Goal: Task Accomplishment & Management: Manage account settings

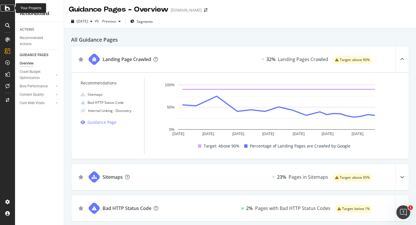
click at [9, 8] on icon at bounding box center [7, 8] width 5 height 7
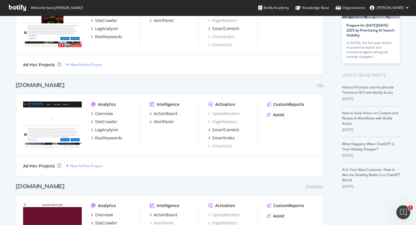
scroll to position [85, 0]
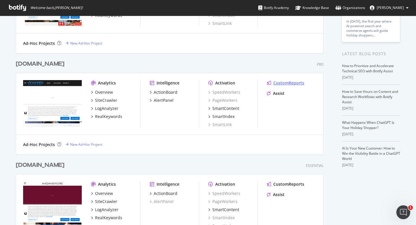
click at [279, 82] on div "CustomReports" at bounding box center [288, 83] width 31 height 6
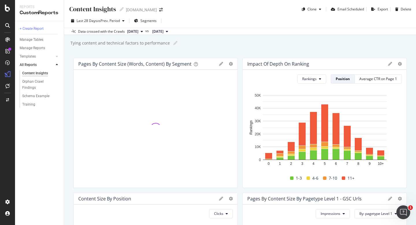
click at [221, 64] on icon at bounding box center [221, 64] width 4 height 4
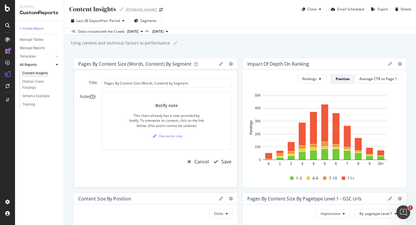
click at [221, 64] on icon at bounding box center [221, 64] width 4 height 4
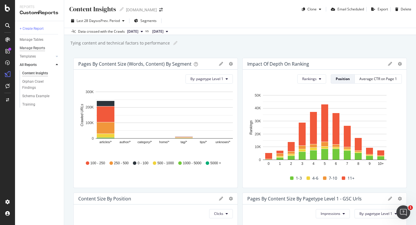
click at [44, 49] on div "Manage Reports" at bounding box center [32, 48] width 25 height 6
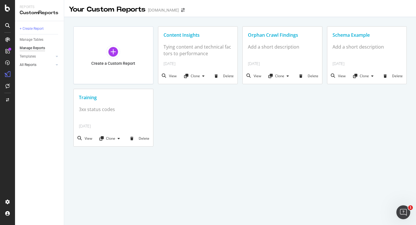
click at [52, 64] on div at bounding box center [51, 65] width 6 height 6
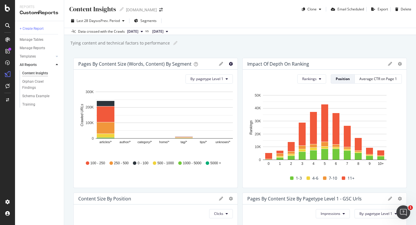
click at [231, 65] on icon "gear" at bounding box center [231, 64] width 4 height 4
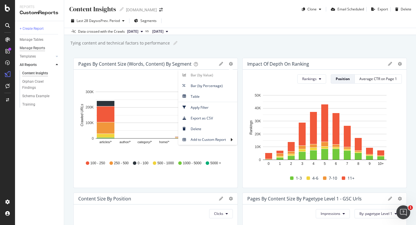
click at [40, 49] on div "Manage Reports" at bounding box center [32, 48] width 25 height 6
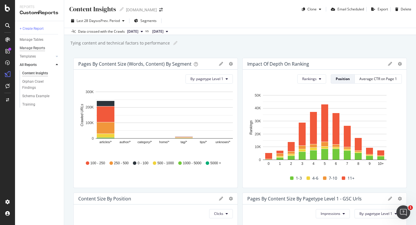
click at [35, 49] on div "Manage Reports" at bounding box center [32, 48] width 25 height 6
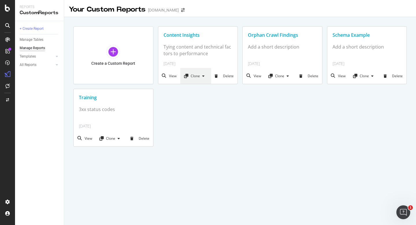
click at [204, 77] on icon at bounding box center [203, 75] width 2 height 3
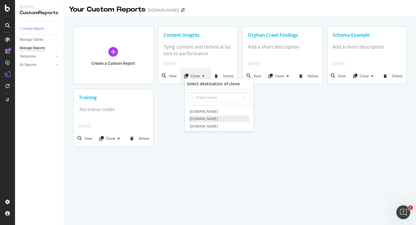
click at [200, 119] on span "[DOMAIN_NAME]" at bounding box center [219, 119] width 61 height 6
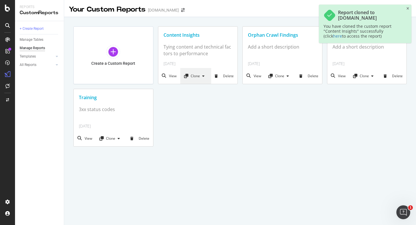
click at [201, 78] on div "Clone" at bounding box center [195, 75] width 23 height 5
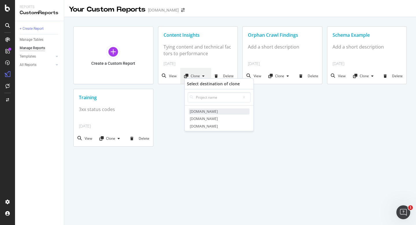
click at [202, 111] on span "[DOMAIN_NAME]" at bounding box center [219, 111] width 61 height 6
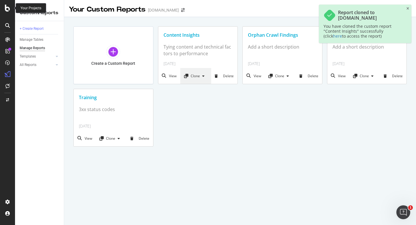
click at [9, 9] on icon at bounding box center [7, 8] width 5 height 7
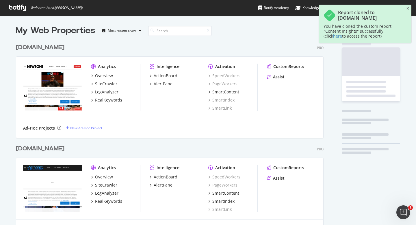
scroll to position [225, 416]
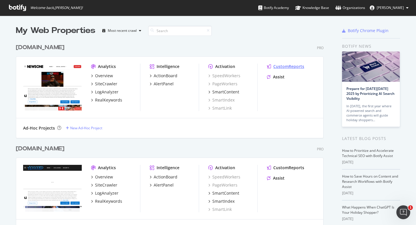
click at [288, 66] on div "CustomReports" at bounding box center [288, 67] width 31 height 6
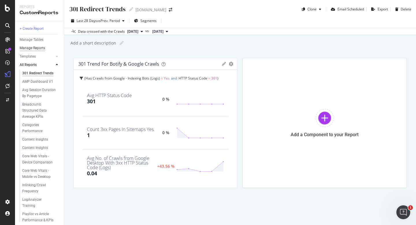
click at [38, 47] on div "Manage Reports" at bounding box center [32, 48] width 25 height 6
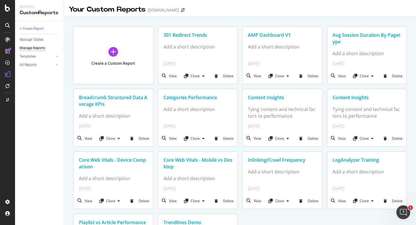
click at [274, 102] on div "Content Insights" at bounding box center [282, 97] width 79 height 17
click at [273, 98] on div "Content Insights" at bounding box center [282, 97] width 69 height 7
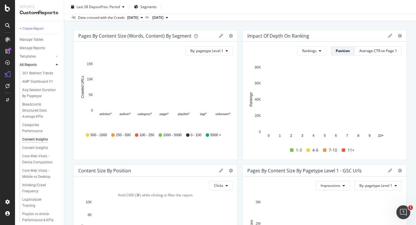
scroll to position [12, 0]
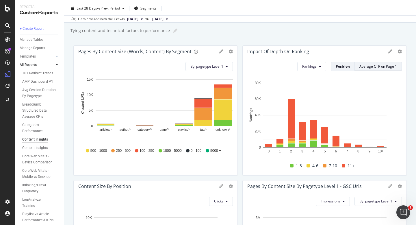
click at [368, 66] on div "Average CTR on Page 1" at bounding box center [378, 66] width 38 height 5
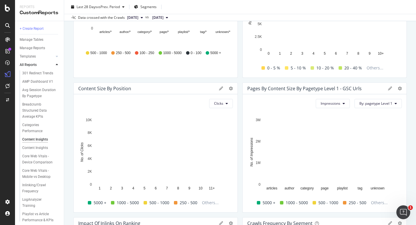
scroll to position [120, 0]
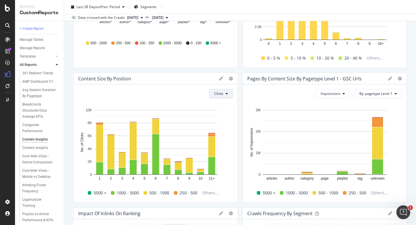
click at [228, 94] on button "Clicks" at bounding box center [221, 93] width 24 height 9
click at [226, 106] on span "Rankings" at bounding box center [225, 105] width 22 height 5
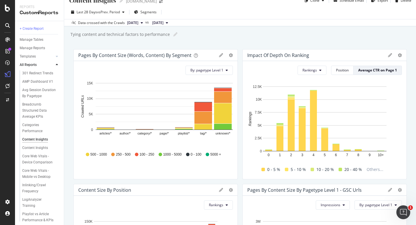
scroll to position [0, 0]
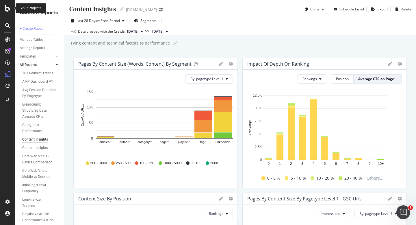
click at [9, 11] on icon at bounding box center [7, 8] width 5 height 7
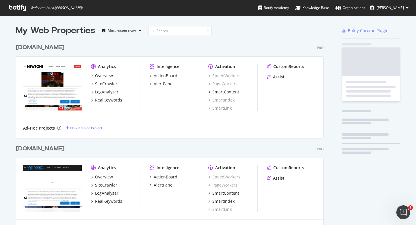
scroll to position [225, 416]
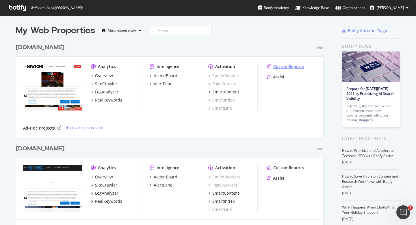
click at [284, 64] on div "CustomReports" at bounding box center [288, 67] width 31 height 6
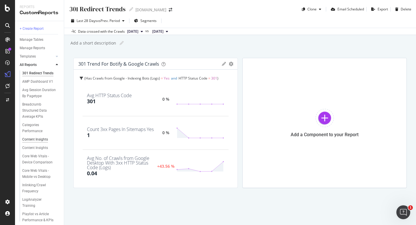
click at [34, 139] on div "Content Insights" at bounding box center [35, 139] width 26 height 6
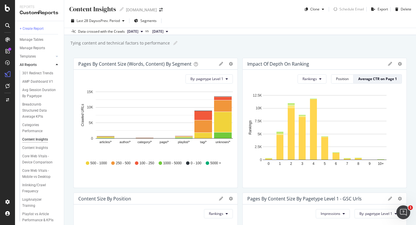
click at [40, 146] on div "Content Insights" at bounding box center [35, 148] width 26 height 6
